Goal: Task Accomplishment & Management: Manage account settings

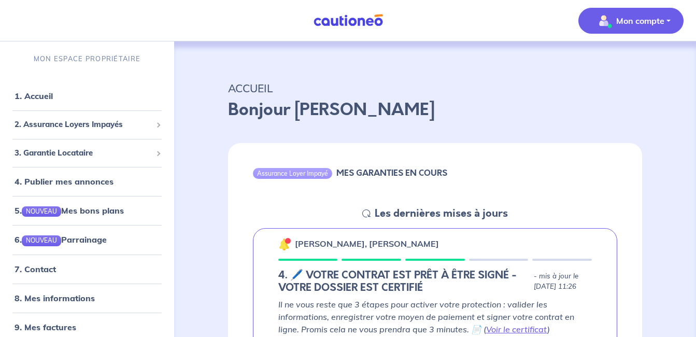
click at [654, 21] on p "Mon compte" at bounding box center [640, 21] width 48 height 12
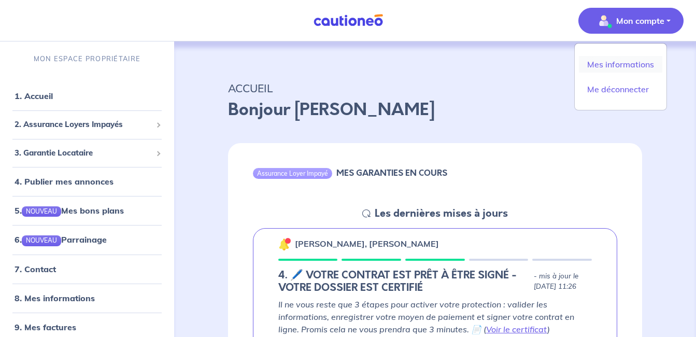
click at [604, 63] on link "Mes informations" at bounding box center [620, 64] width 83 height 17
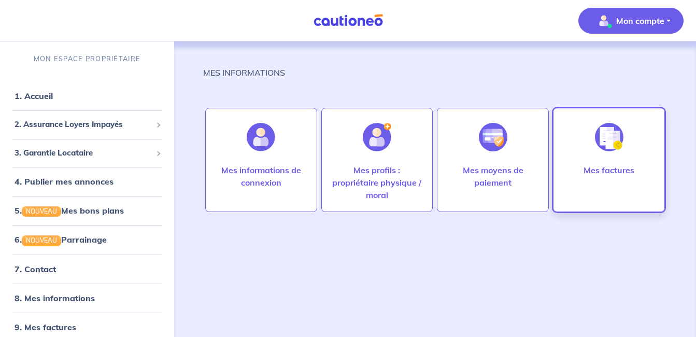
click at [602, 159] on div at bounding box center [609, 136] width 45 height 53
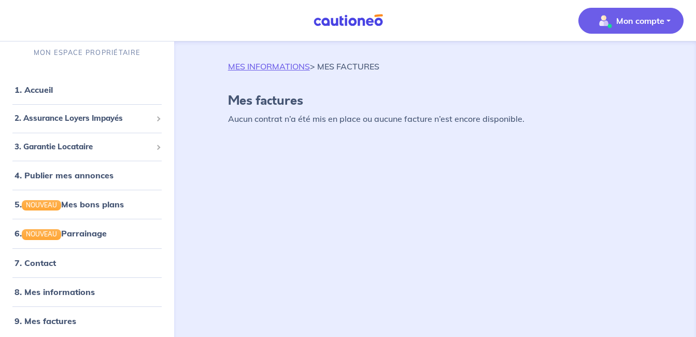
scroll to position [8, 0]
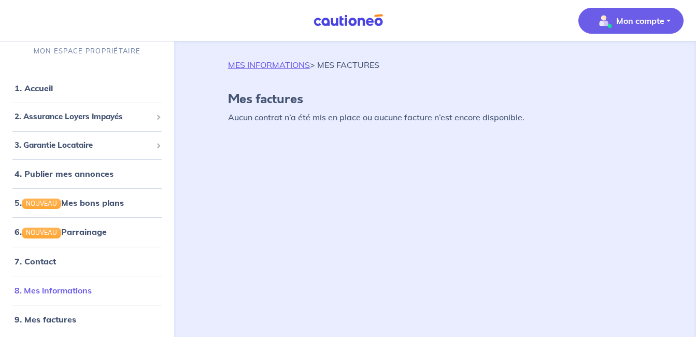
click at [85, 286] on link "8. Mes informations" at bounding box center [53, 290] width 77 height 10
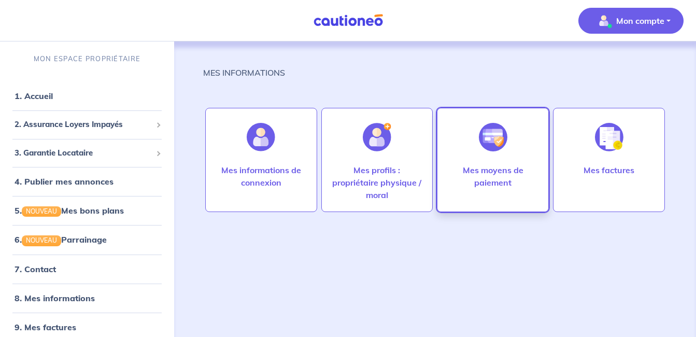
click at [473, 162] on div at bounding box center [493, 136] width 45 height 53
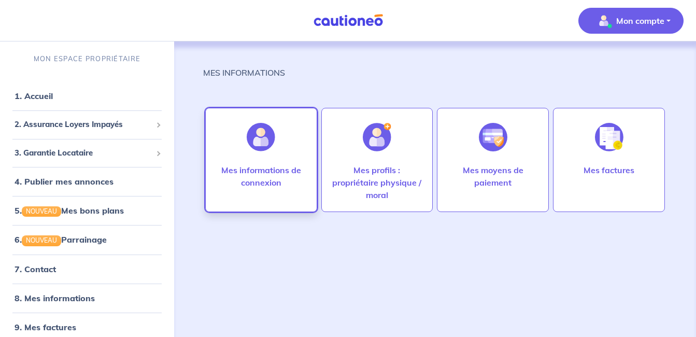
click at [264, 181] on p "Mes informations de connexion" at bounding box center [261, 176] width 90 height 25
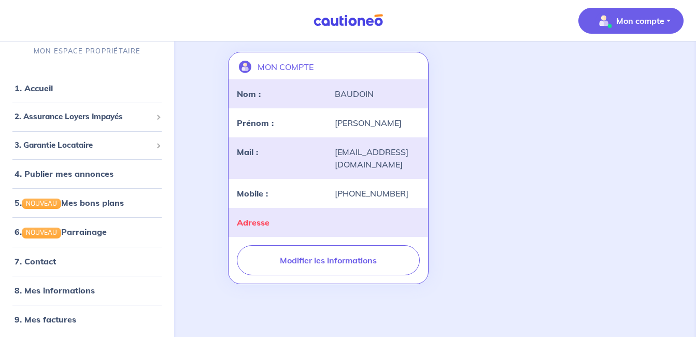
scroll to position [72, 0]
